Goal: Information Seeking & Learning: Learn about a topic

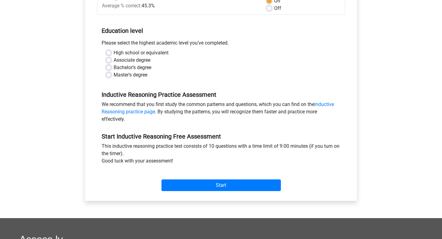
scroll to position [110, 0]
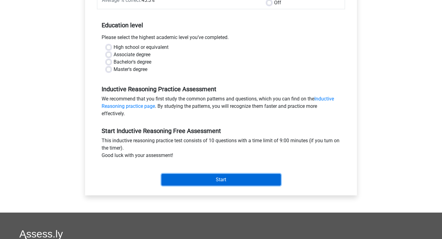
click at [178, 179] on input "Start" at bounding box center [220, 180] width 119 height 12
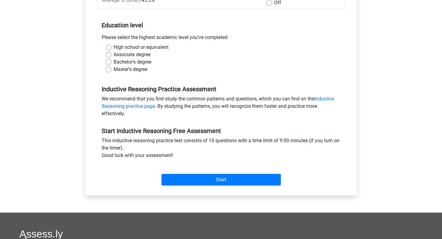
click at [113, 70] on label "Master's degree" at bounding box center [130, 69] width 34 height 7
click at [108, 70] on input "Master's degree" at bounding box center [108, 69] width 5 height 6
radio input "true"
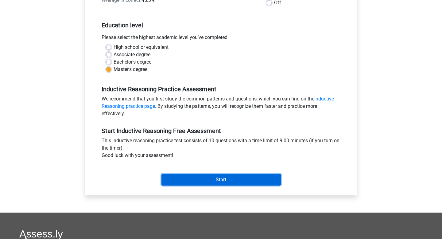
click at [197, 178] on input "Start" at bounding box center [220, 180] width 119 height 12
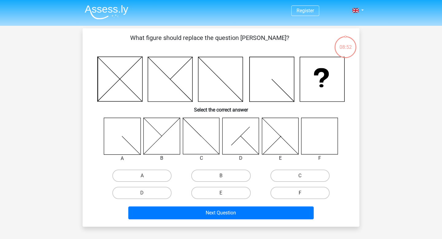
click at [292, 193] on label "F" at bounding box center [299, 192] width 59 height 12
click at [300, 193] on input "F" at bounding box center [302, 195] width 4 height 4
radio input "true"
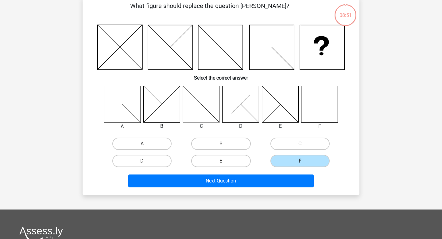
scroll to position [32, 0]
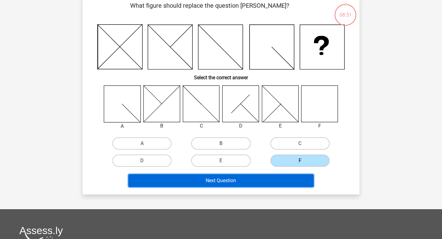
click at [262, 180] on button "Next Question" at bounding box center [221, 180] width 186 height 13
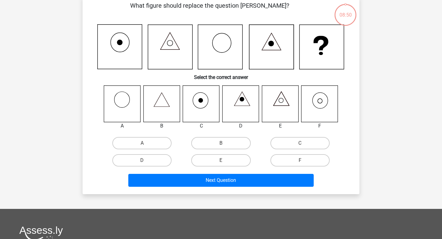
scroll to position [28, 0]
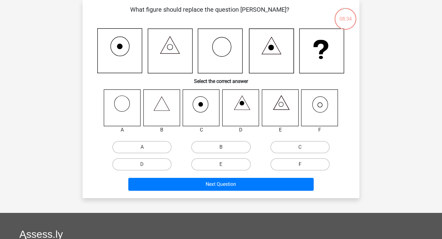
click at [304, 163] on label "F" at bounding box center [299, 164] width 59 height 12
click at [304, 164] on input "F" at bounding box center [302, 166] width 4 height 4
radio input "true"
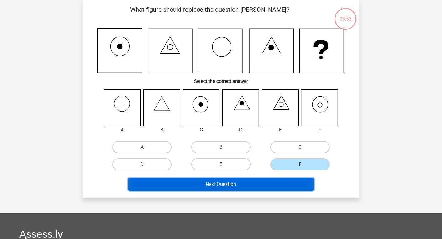
click at [281, 182] on button "Next Question" at bounding box center [221, 184] width 186 height 13
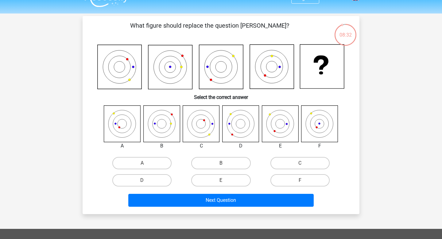
scroll to position [10, 0]
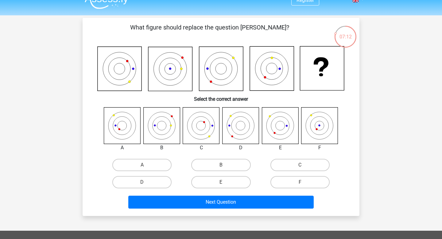
click at [300, 183] on input "F" at bounding box center [302, 184] width 4 height 4
radio input "true"
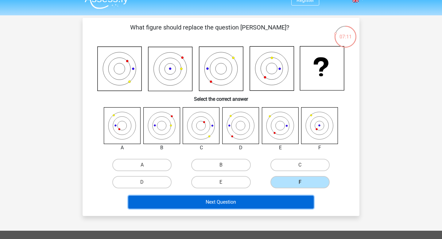
click at [274, 199] on button "Next Question" at bounding box center [221, 201] width 186 height 13
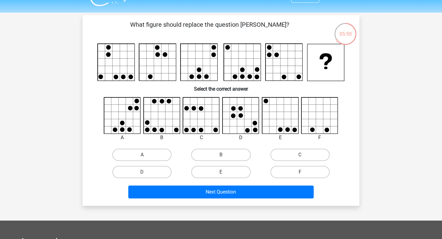
scroll to position [13, 0]
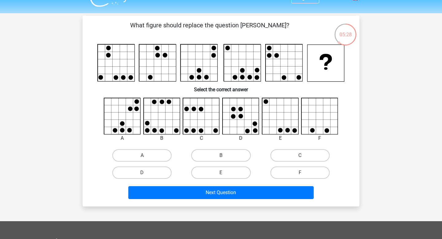
click at [282, 122] on icon at bounding box center [280, 116] width 36 height 36
click at [230, 175] on label "E" at bounding box center [220, 172] width 59 height 12
click at [225, 175] on input "E" at bounding box center [223, 174] width 4 height 4
radio input "true"
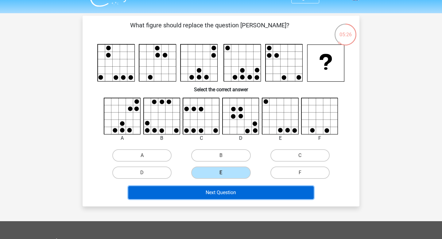
click at [227, 190] on button "Next Question" at bounding box center [221, 192] width 186 height 13
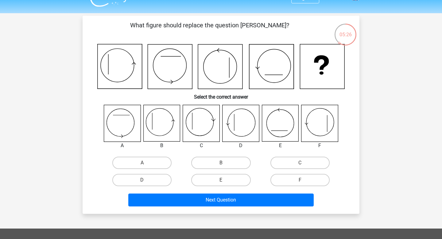
scroll to position [28, 0]
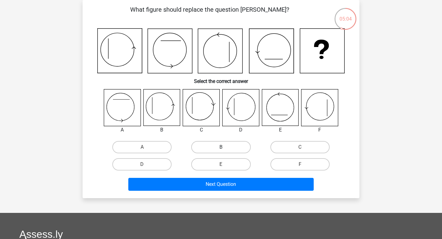
click at [222, 146] on label "B" at bounding box center [220, 147] width 59 height 12
click at [222, 147] on input "B" at bounding box center [223, 149] width 4 height 4
radio input "true"
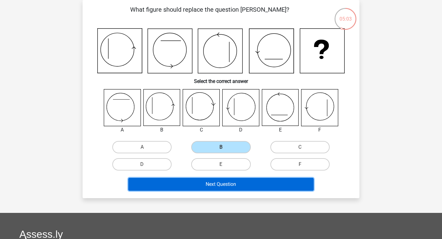
click at [224, 184] on button "Next Question" at bounding box center [221, 184] width 186 height 13
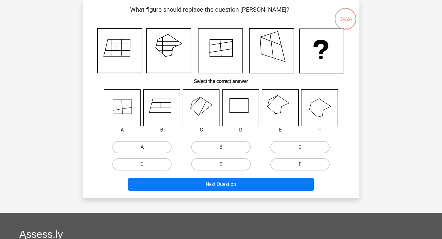
click at [140, 146] on label "A" at bounding box center [141, 147] width 59 height 12
click at [142, 147] on input "A" at bounding box center [144, 149] width 4 height 4
radio input "true"
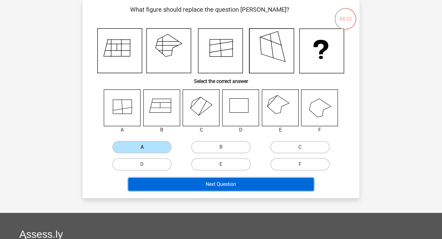
click at [172, 188] on button "Next Question" at bounding box center [221, 184] width 186 height 13
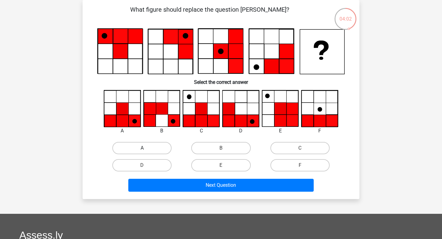
click at [147, 147] on label "A" at bounding box center [141, 148] width 59 height 12
click at [146, 148] on input "A" at bounding box center [144, 150] width 4 height 4
radio input "true"
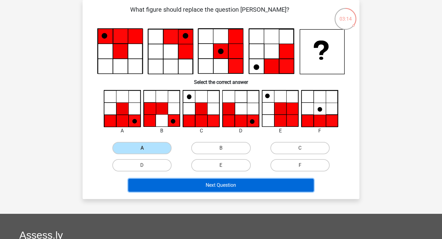
click at [162, 187] on button "Next Question" at bounding box center [221, 184] width 186 height 13
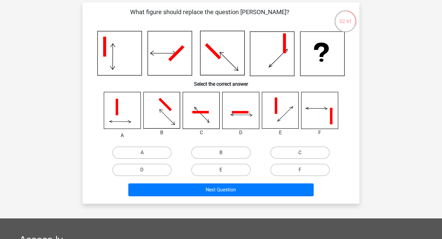
scroll to position [26, 0]
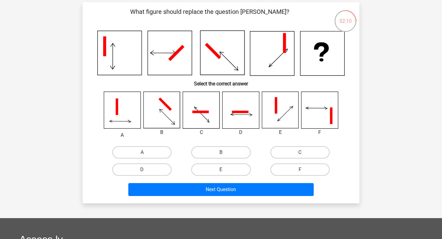
click at [171, 114] on icon at bounding box center [161, 110] width 36 height 36
click at [213, 151] on label "B" at bounding box center [220, 152] width 59 height 12
click at [221, 152] on input "B" at bounding box center [223, 154] width 4 height 4
radio input "true"
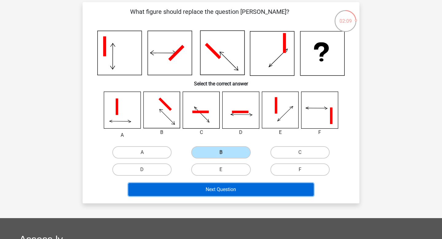
click at [211, 189] on button "Next Question" at bounding box center [221, 189] width 186 height 13
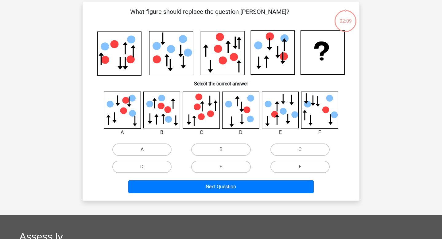
scroll to position [28, 0]
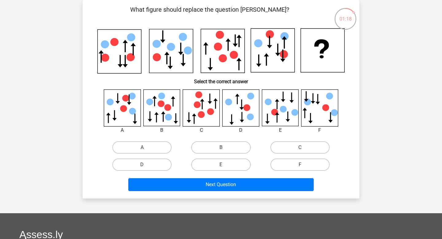
click at [143, 168] on input "D" at bounding box center [144, 166] width 4 height 4
radio input "true"
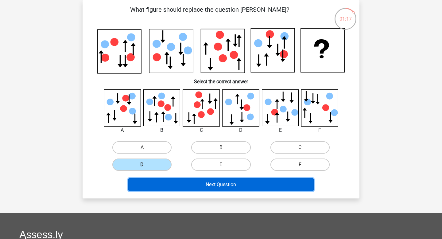
click at [177, 185] on button "Next Question" at bounding box center [221, 184] width 186 height 13
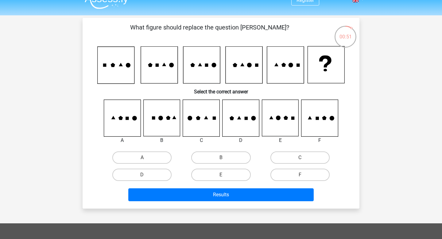
scroll to position [12, 0]
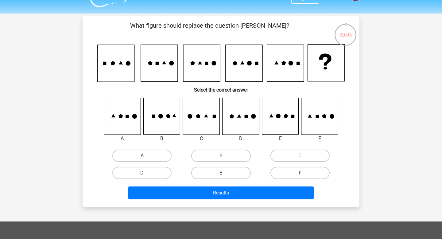
click at [278, 124] on icon at bounding box center [280, 116] width 36 height 36
click at [236, 174] on label "E" at bounding box center [220, 173] width 59 height 12
click at [225, 174] on input "E" at bounding box center [223, 175] width 4 height 4
radio input "true"
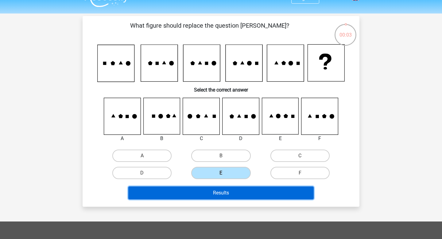
click at [231, 190] on button "Results" at bounding box center [221, 192] width 186 height 13
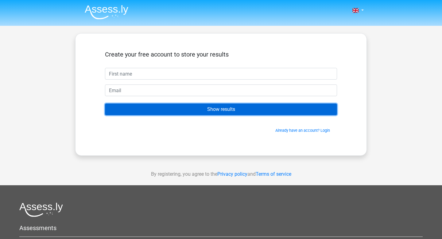
click at [245, 110] on input "Show results" at bounding box center [221, 109] width 232 height 12
